Goal: Information Seeking & Learning: Learn about a topic

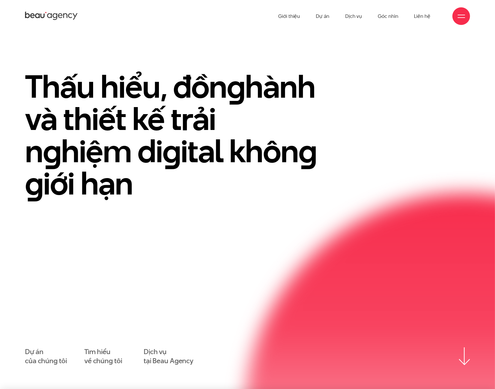
click at [456, 16] on div at bounding box center [461, 16] width 18 height 18
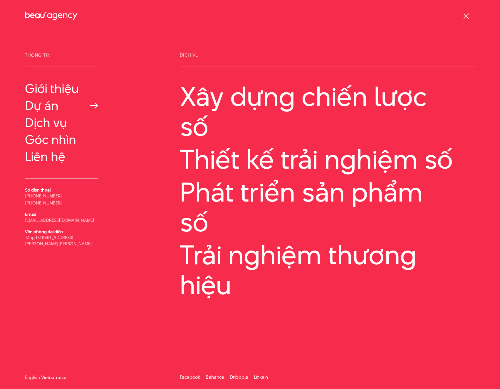
click at [53, 107] on link "Dự án" at bounding box center [61, 106] width 73 height 14
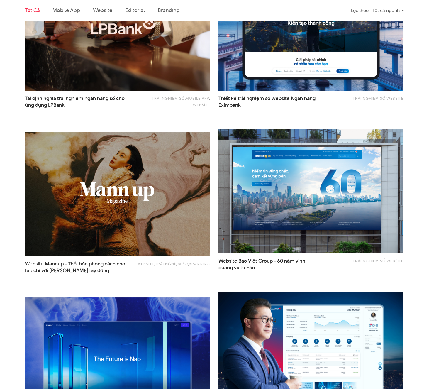
scroll to position [478, 0]
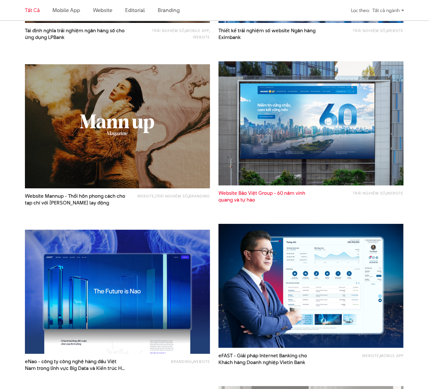
click at [267, 193] on span "Website Bảo Việt Group - 60 năm vinh quang và tự hào" at bounding box center [270, 197] width 102 height 14
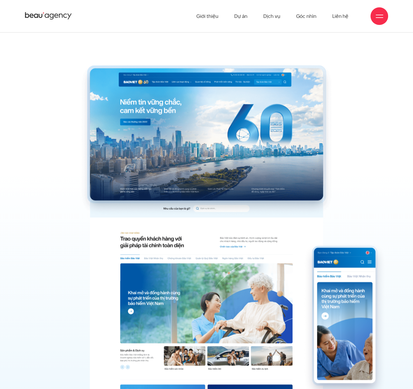
scroll to position [1687, 0]
